Goal: Transaction & Acquisition: Purchase product/service

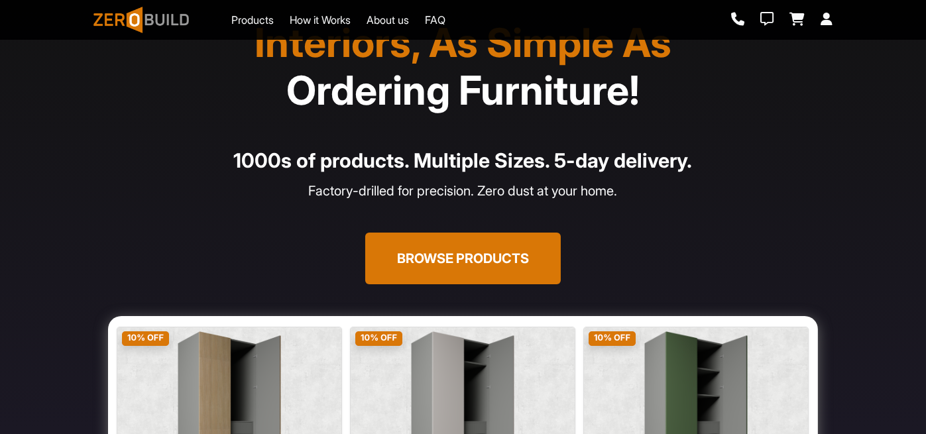
scroll to position [54, 0]
click at [451, 263] on button "Browse Products" at bounding box center [463, 259] width 196 height 52
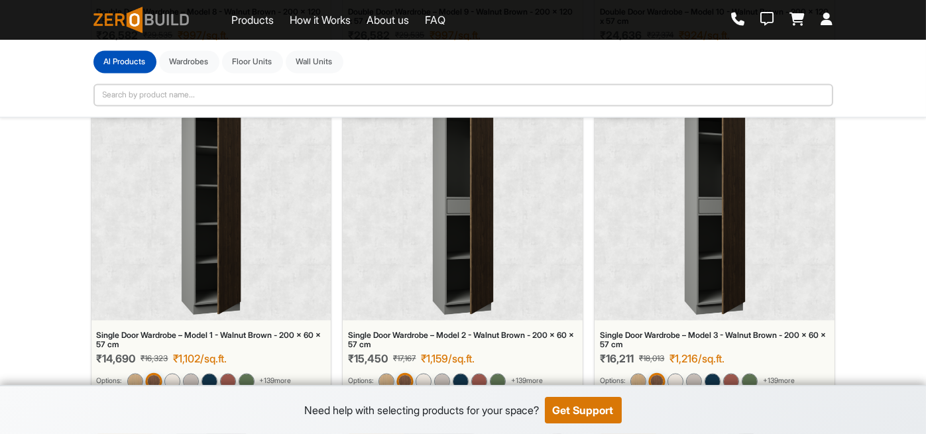
scroll to position [5515, 0]
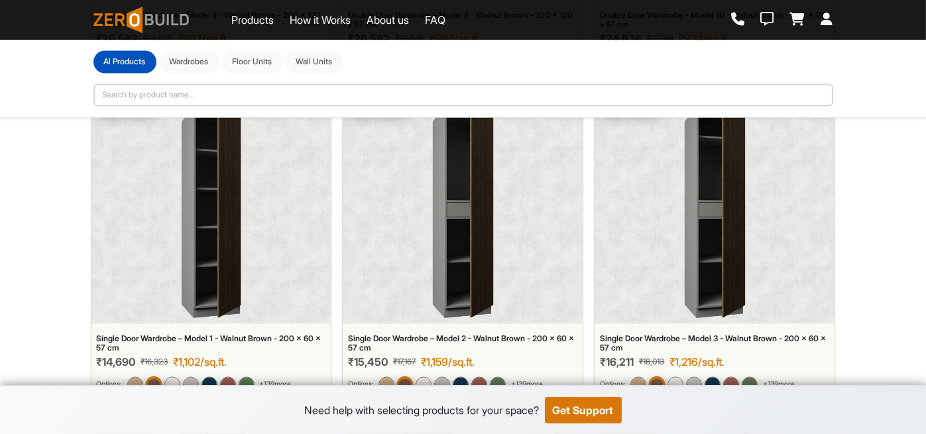
click at [259, 217] on div "10 % OFF" at bounding box center [211, 207] width 240 height 232
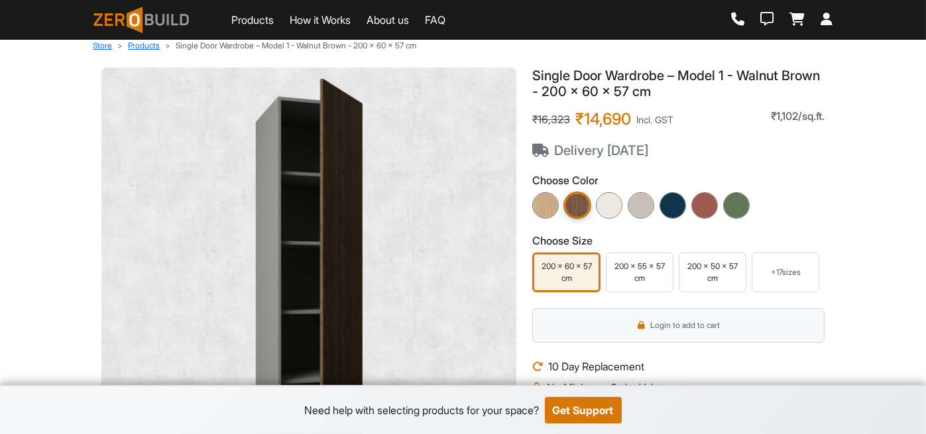
scroll to position [14, 0]
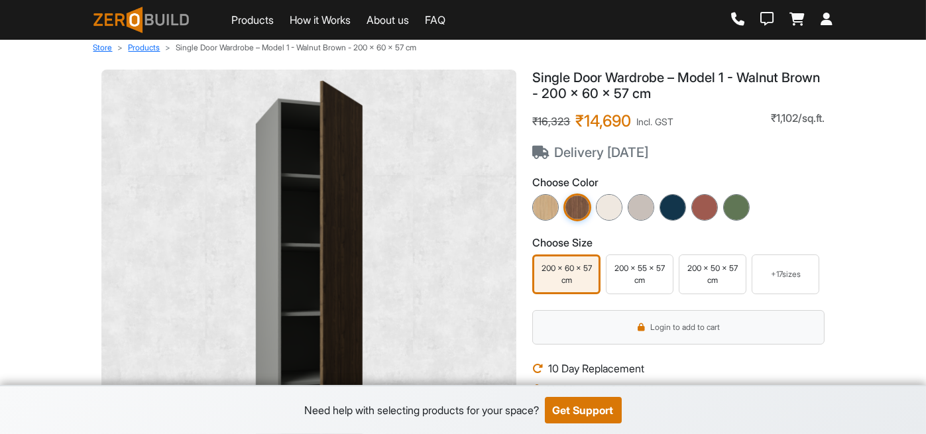
click at [623, 280] on div "200 x 55 x 57 cm" at bounding box center [639, 275] width 61 height 24
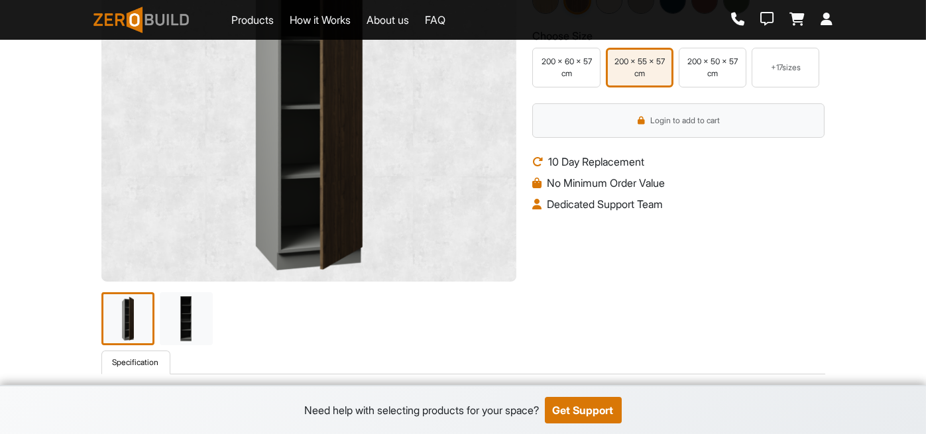
scroll to position [223, 0]
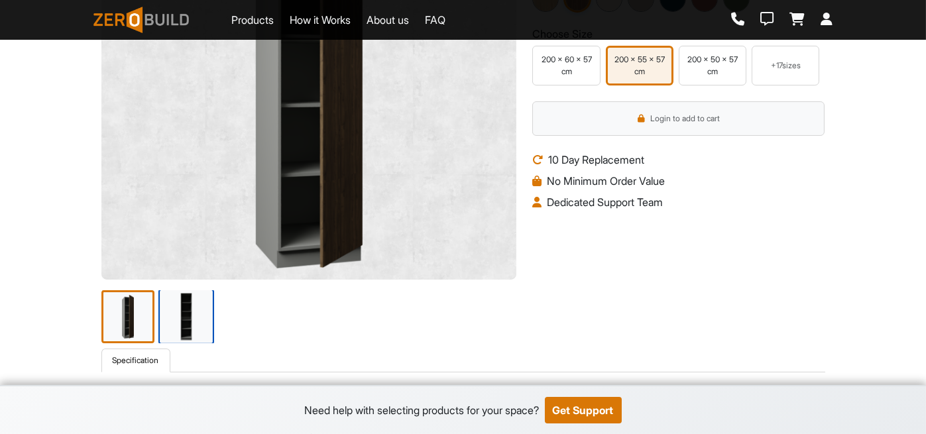
click at [180, 310] on img at bounding box center [186, 317] width 56 height 56
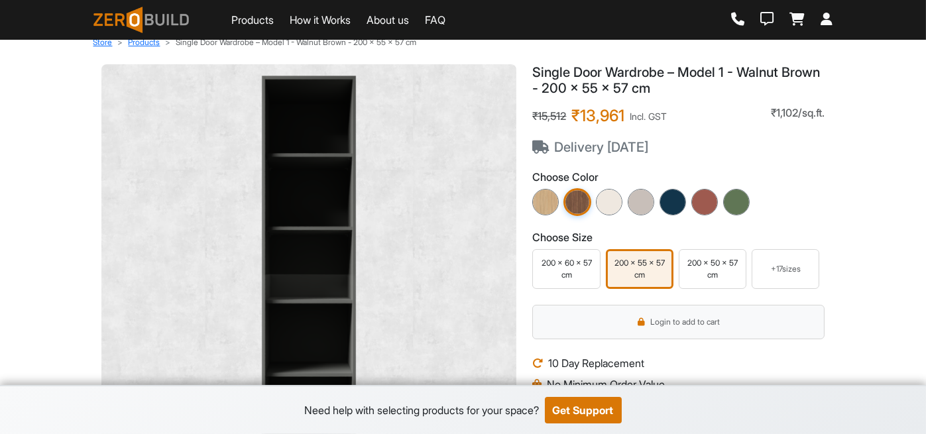
scroll to position [0, 0]
